Goal: Information Seeking & Learning: Learn about a topic

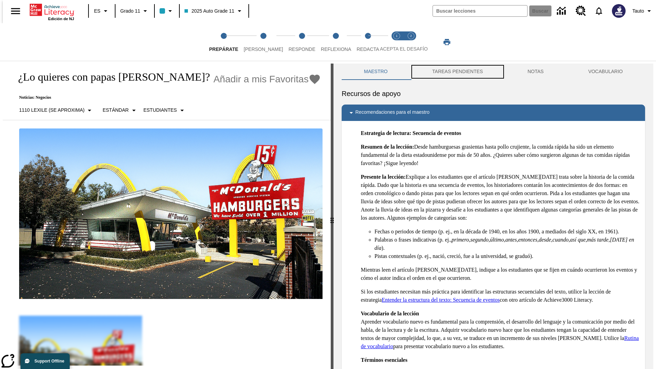
click at [457, 72] on button "TAREAS PENDIENTES" at bounding box center [457, 72] width 95 height 16
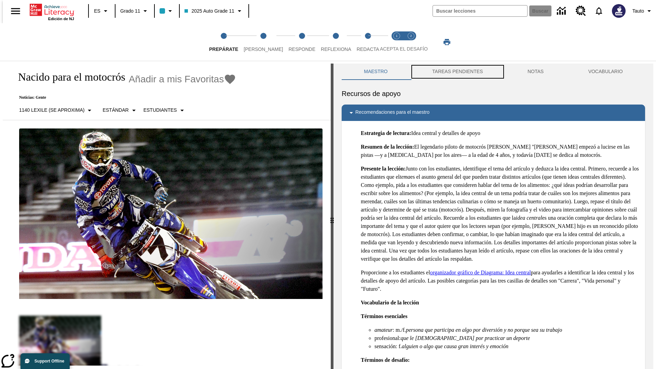
click at [457, 72] on button "TAREAS PENDIENTES" at bounding box center [457, 72] width 95 height 16
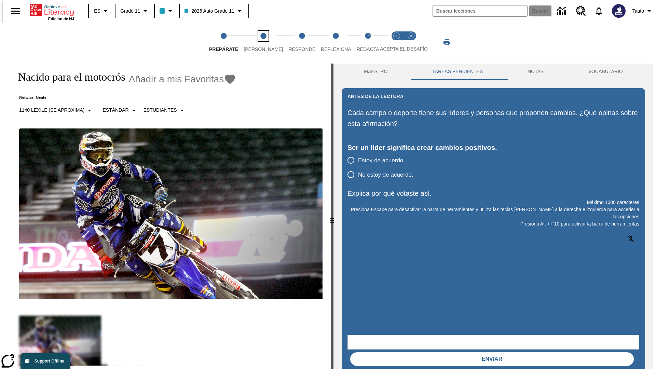
click at [257, 42] on span "Lee" at bounding box center [262, 46] width 39 height 12
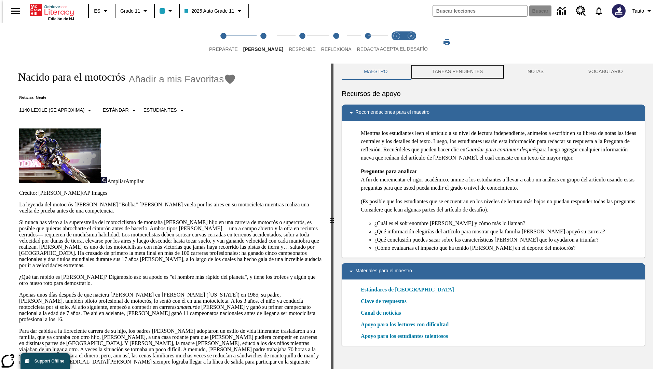
scroll to position [0, 0]
click at [457, 72] on button "TAREAS PENDIENTES" at bounding box center [457, 71] width 95 height 16
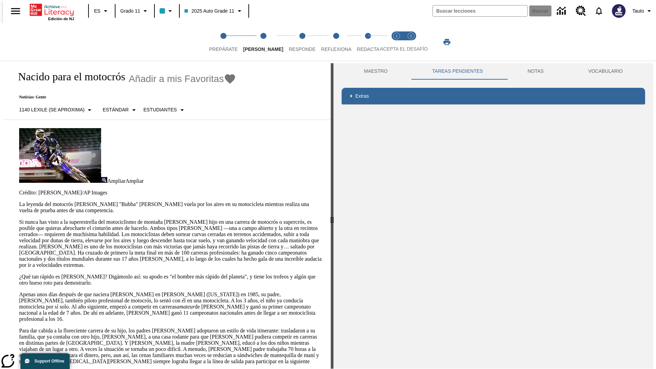
click at [19, 219] on p "Si nunca has visto a la superestrella del motociclismo de montaña James Stewart…" at bounding box center [170, 243] width 303 height 49
